Goal: Task Accomplishment & Management: Manage account settings

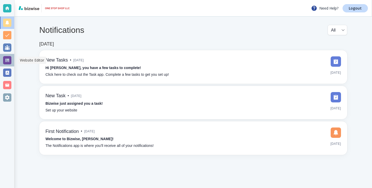
click at [14, 59] on div at bounding box center [7, 60] width 14 height 12
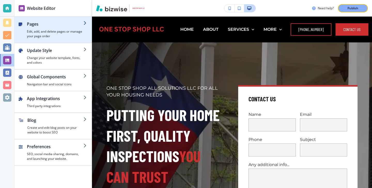
click at [47, 35] on h4 "Edit, add, and delete pages or manage your page order" at bounding box center [55, 33] width 57 height 9
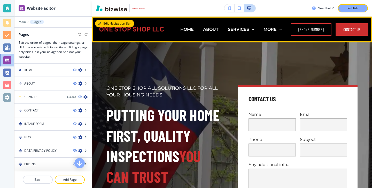
click at [109, 23] on button "Edit Navigation Bar" at bounding box center [114, 24] width 39 height 8
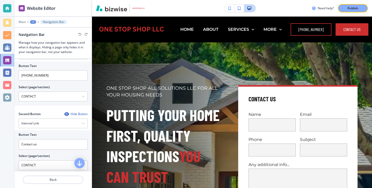
scroll to position [104, 0]
drag, startPoint x: 59, startPoint y: 77, endPoint x: 18, endPoint y: 71, distance: 41.1
click at [18, 71] on div "Button Text [PHONE_NUMBER] Select (page/section) CONTACT HOME HOME | Hero HOME …" at bounding box center [52, 83] width 77 height 44
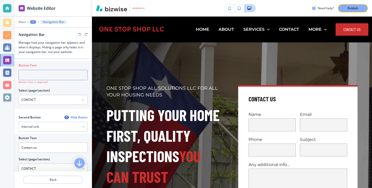
paste input "[PHONE_NUMBER]"
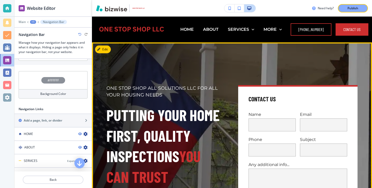
scroll to position [3, 0]
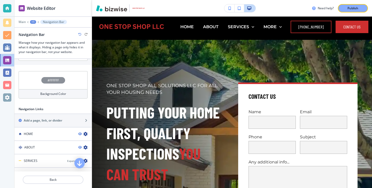
type input "[PHONE_NUMBER]"
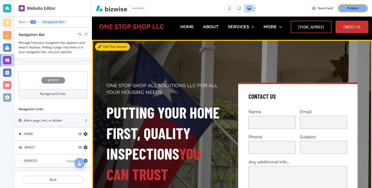
click at [106, 45] on button "Edit This Section" at bounding box center [112, 47] width 35 height 8
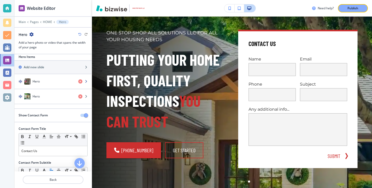
scroll to position [0, 0]
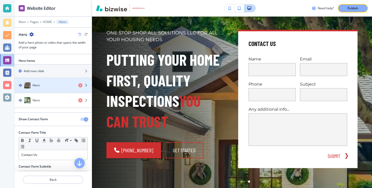
click at [57, 87] on div "Hero" at bounding box center [44, 85] width 60 height 6
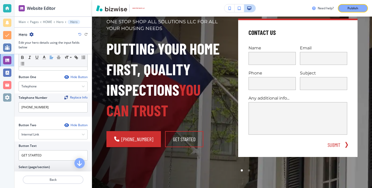
scroll to position [193, 0]
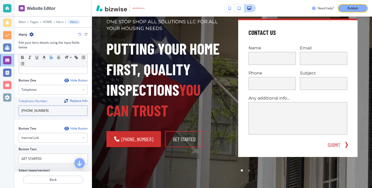
drag, startPoint x: 63, startPoint y: 113, endPoint x: 16, endPoint y: 109, distance: 48.0
click at [16, 109] on div "Telephone Number Replace Info [PHONE_NUMBER]" at bounding box center [52, 108] width 77 height 23
paste input "[PHONE_NUMBER]"
type input "[PHONE_NUMBER]"
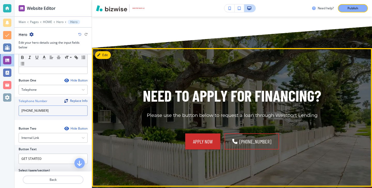
scroll to position [2039, 0]
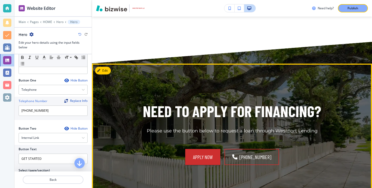
click at [107, 67] on button "Edit" at bounding box center [103, 71] width 16 height 8
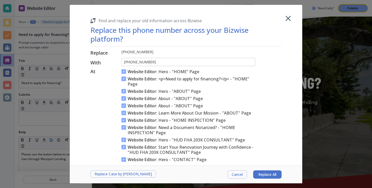
scroll to position [2079, 0]
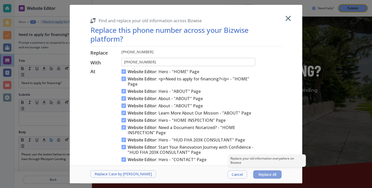
click at [267, 171] on button "Replace All" at bounding box center [267, 174] width 28 height 8
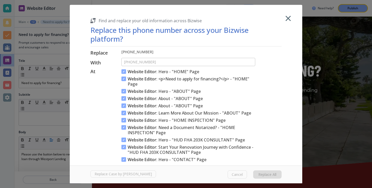
type input "[PHONE_NUMBER]"
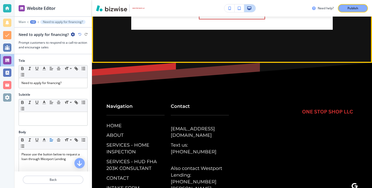
scroll to position [3050, 0]
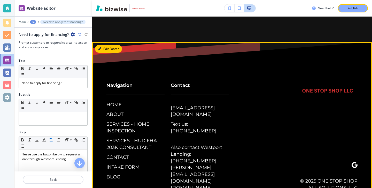
click at [105, 45] on button "Edit Footer" at bounding box center [108, 49] width 27 height 8
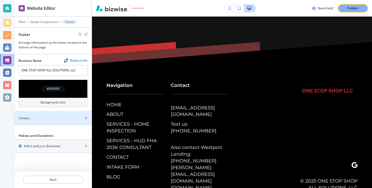
click at [64, 118] on div "Contact" at bounding box center [47, 118] width 66 height 5
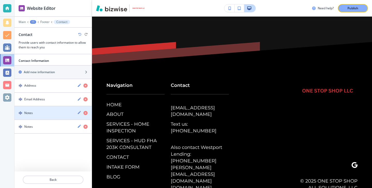
click at [55, 111] on div "Notes" at bounding box center [43, 113] width 59 height 5
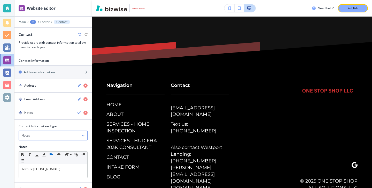
scroll to position [24, 0]
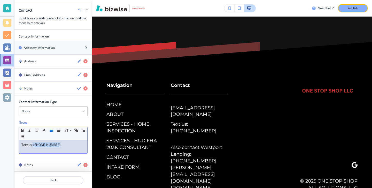
drag, startPoint x: 61, startPoint y: 148, endPoint x: 33, endPoint y: 145, distance: 28.6
click at [33, 145] on div "Text us: [PHONE_NUMBER]" at bounding box center [53, 146] width 69 height 13
drag, startPoint x: 57, startPoint y: 146, endPoint x: 9, endPoint y: 146, distance: 47.6
click at [9, 146] on div "Website Editor Main +1 Footer Contact Contact Provide users with contact inform…" at bounding box center [186, 94] width 372 height 188
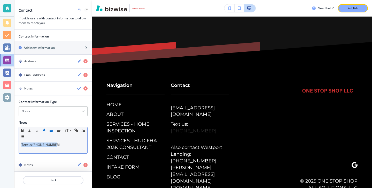
click at [43, 130] on polyline "button" at bounding box center [44, 130] width 2 height 2
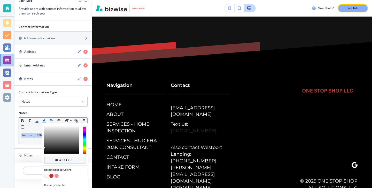
scroll to position [42, 0]
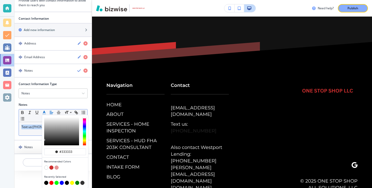
click at [47, 181] on button "button" at bounding box center [46, 183] width 4 height 4
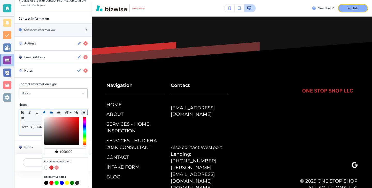
click at [47, 167] on button "button" at bounding box center [46, 168] width 4 height 4
type input "#ffffff"
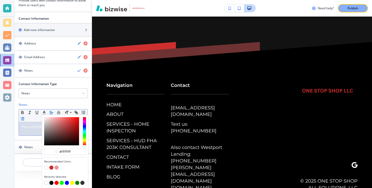
click at [19, 121] on div "Notes #ffffff Recommended Colors Recently Selected Small Normal Large Huge Text…" at bounding box center [53, 118] width 69 height 33
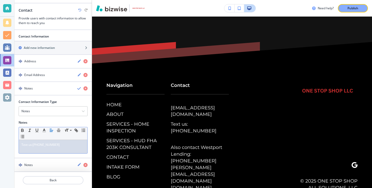
click at [33, 144] on span "Text us:[PHONE_NUMBER]" at bounding box center [40, 145] width 38 height 4
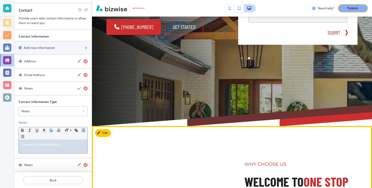
scroll to position [0, 0]
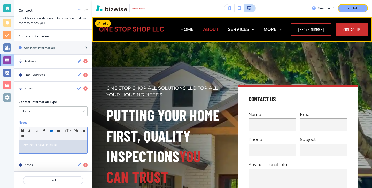
click at [215, 31] on p "ABOUT" at bounding box center [211, 29] width 16 height 6
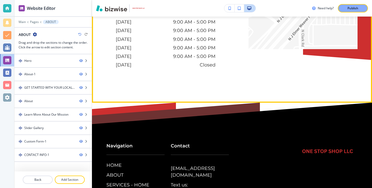
scroll to position [2017, 0]
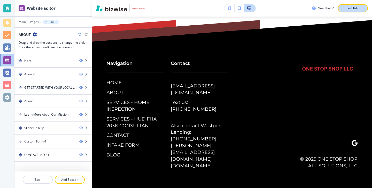
click at [352, 11] on button "Publish" at bounding box center [353, 8] width 30 height 8
